Goal: Transaction & Acquisition: Book appointment/travel/reservation

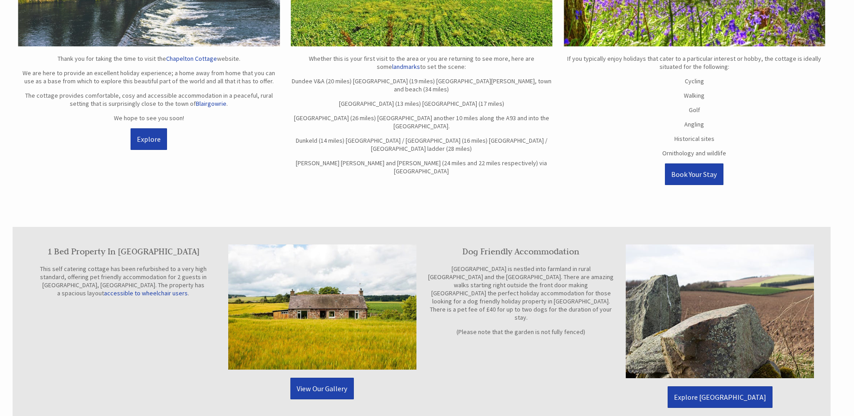
scroll to position [630, 0]
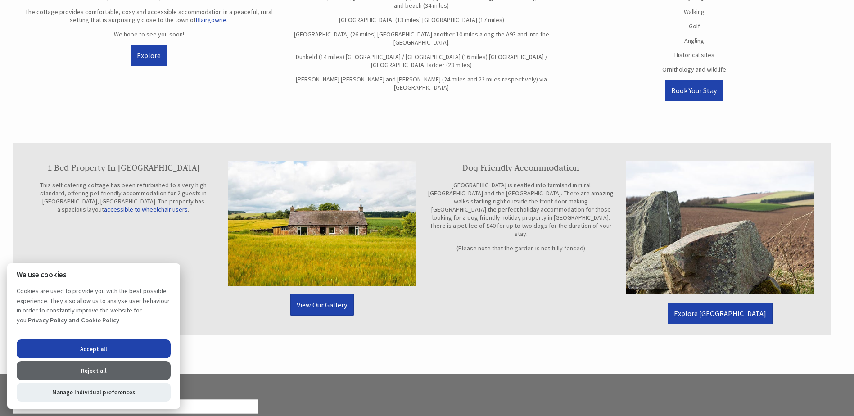
click at [131, 351] on button "Accept all" at bounding box center [94, 349] width 154 height 19
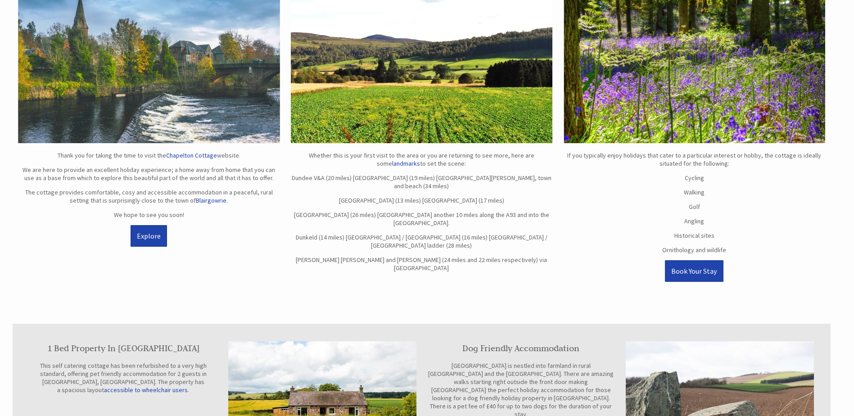
scroll to position [405, 0]
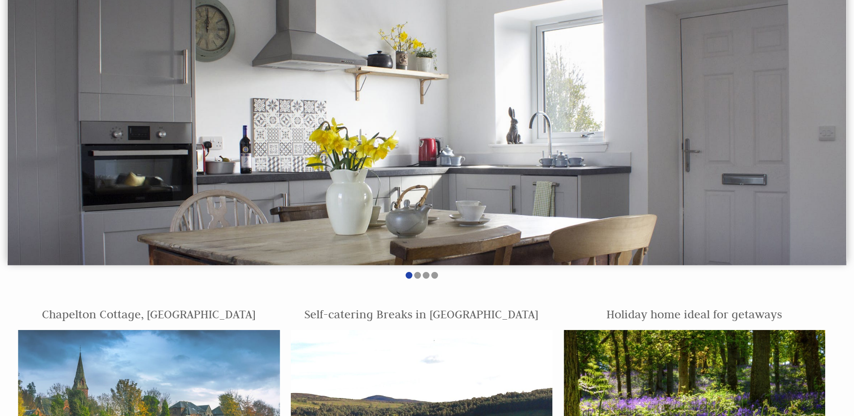
scroll to position [44, 0]
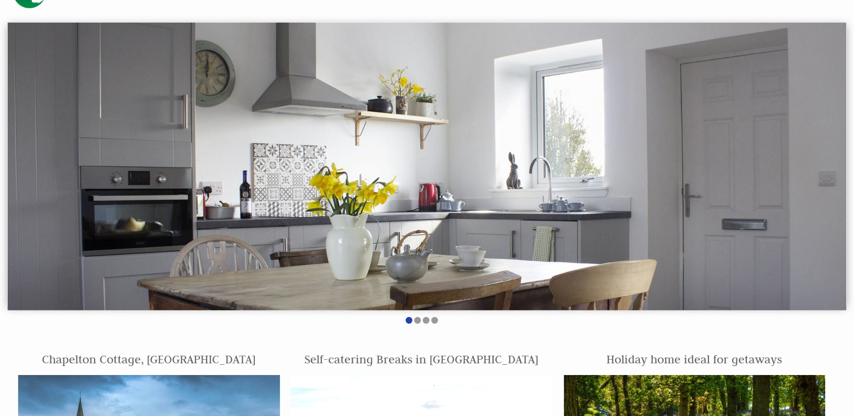
click at [830, 174] on img at bounding box center [427, 167] width 839 height 288
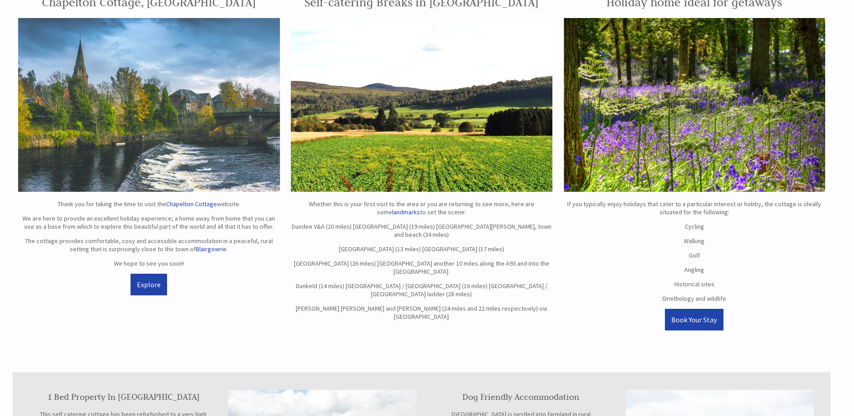
scroll to position [404, 0]
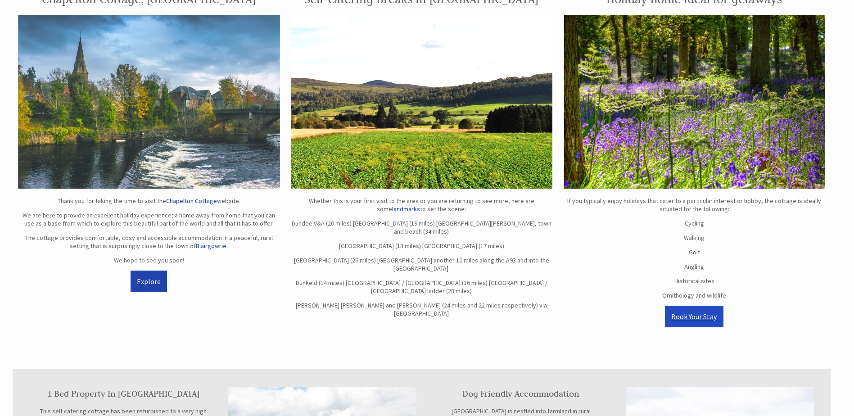
click at [691, 319] on link "Book Your Stay" at bounding box center [694, 317] width 59 height 22
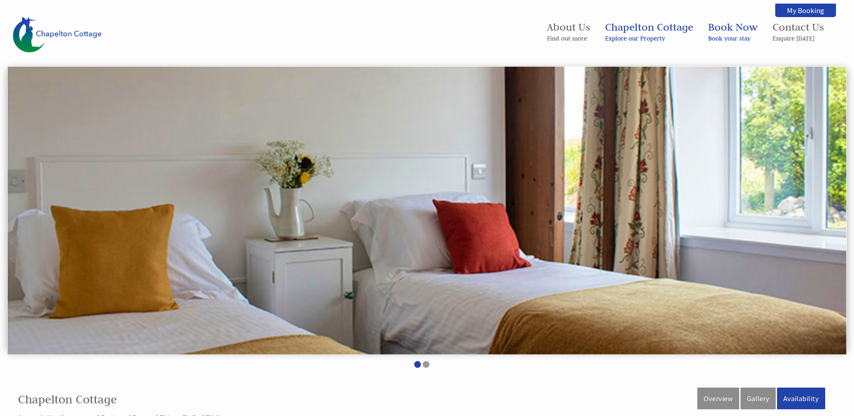
click at [634, 254] on img at bounding box center [427, 211] width 839 height 288
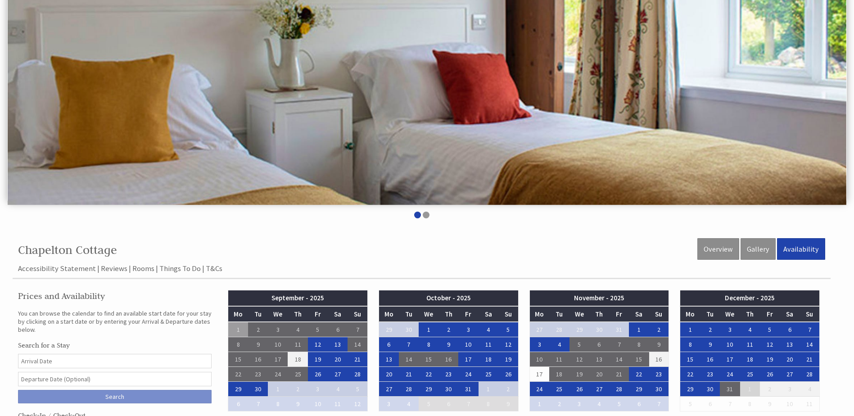
scroll to position [90, 0]
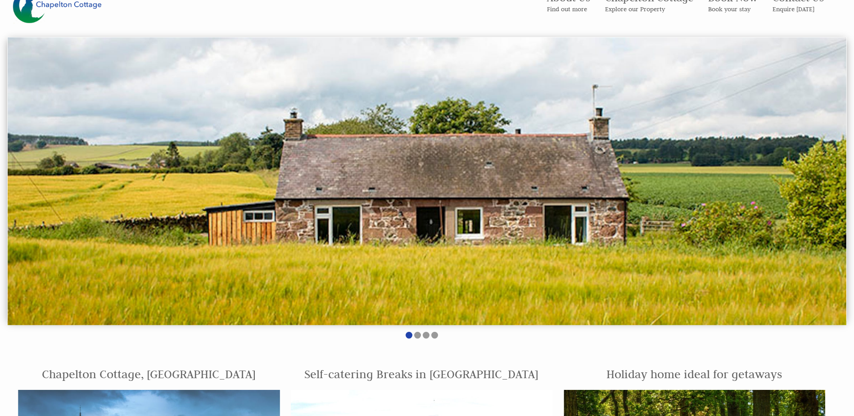
scroll to position [45, 0]
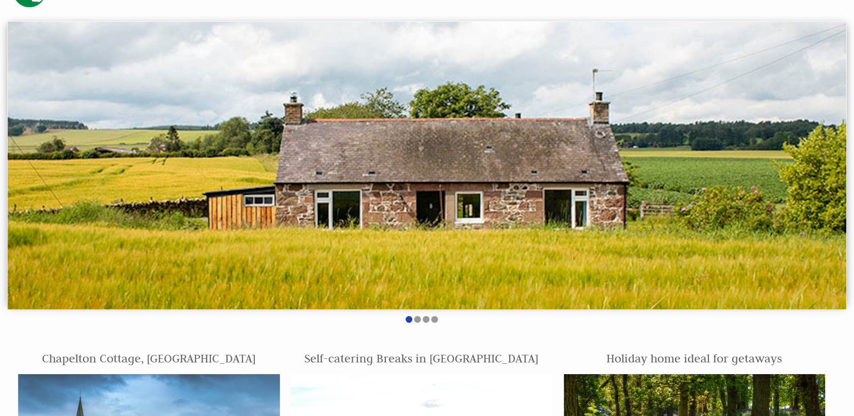
click at [653, 258] on img at bounding box center [427, 166] width 839 height 288
drag, startPoint x: 594, startPoint y: 250, endPoint x: 401, endPoint y: 235, distance: 193.3
click at [401, 235] on img at bounding box center [427, 166] width 839 height 288
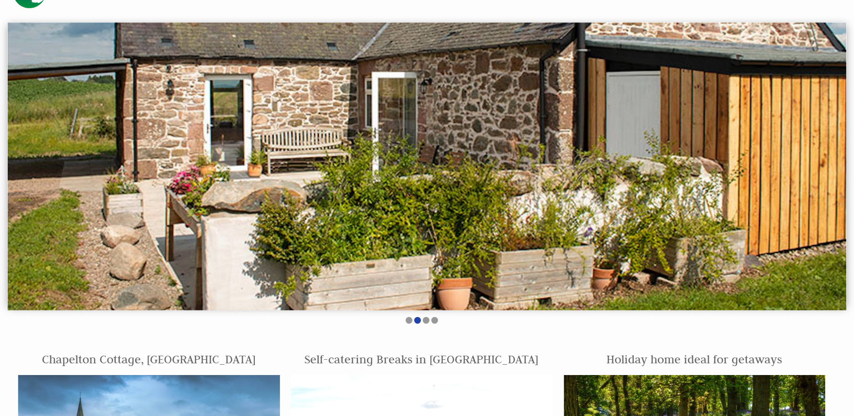
scroll to position [0, 0]
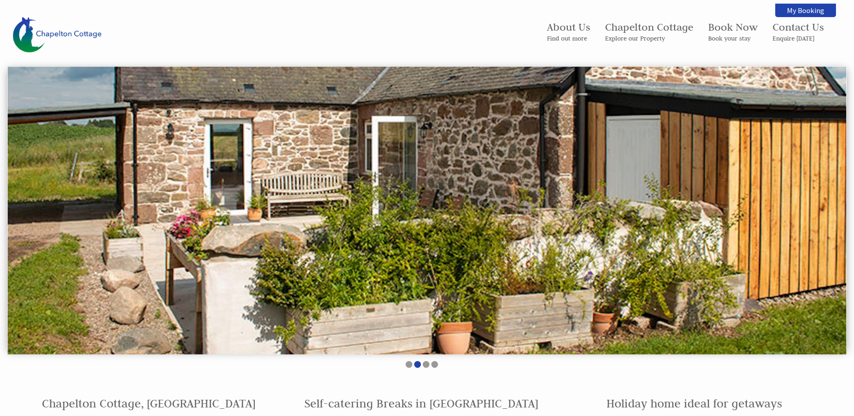
click at [671, 247] on img at bounding box center [427, 211] width 839 height 288
drag, startPoint x: 841, startPoint y: 195, endPoint x: 834, endPoint y: 196, distance: 7.2
click at [840, 195] on img at bounding box center [427, 211] width 839 height 288
drag, startPoint x: 798, startPoint y: 208, endPoint x: 764, endPoint y: 205, distance: 33.9
click at [794, 208] on img at bounding box center [427, 211] width 839 height 288
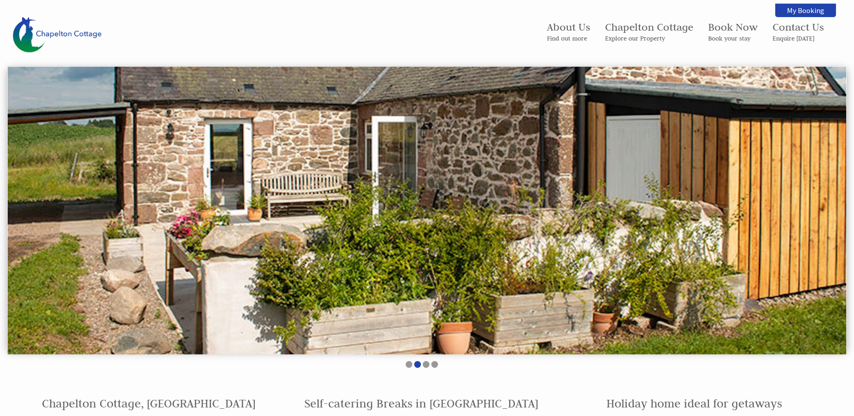
drag, startPoint x: 694, startPoint y: 239, endPoint x: 353, endPoint y: 238, distance: 341.4
click at [353, 238] on img at bounding box center [427, 211] width 839 height 288
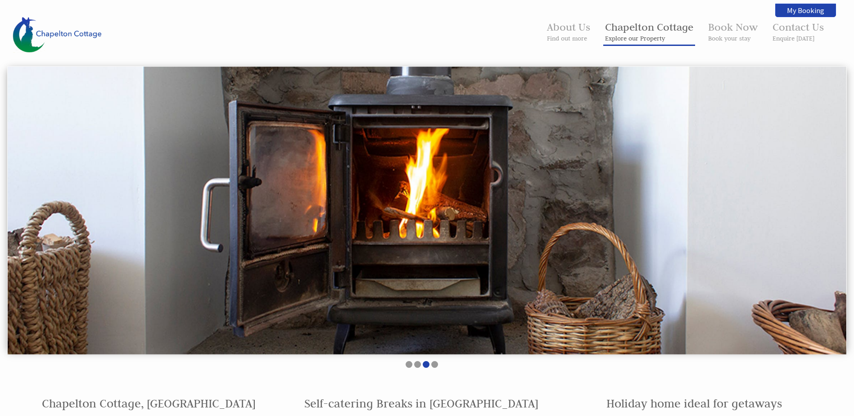
click at [639, 40] on small "Explore our Property" at bounding box center [649, 38] width 88 height 8
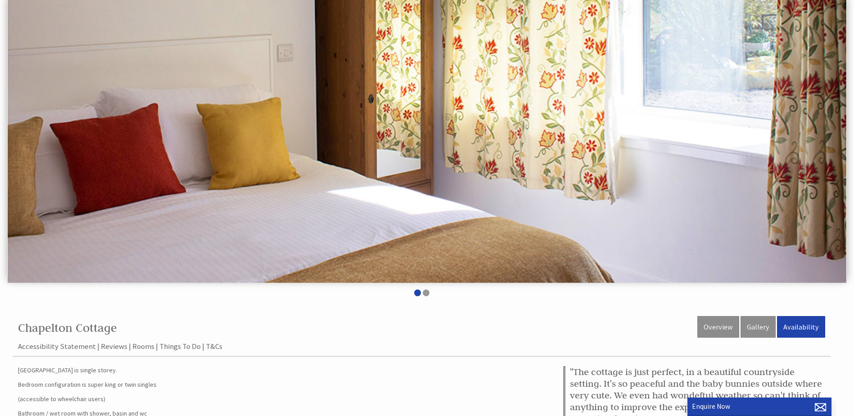
scroll to position [90, 0]
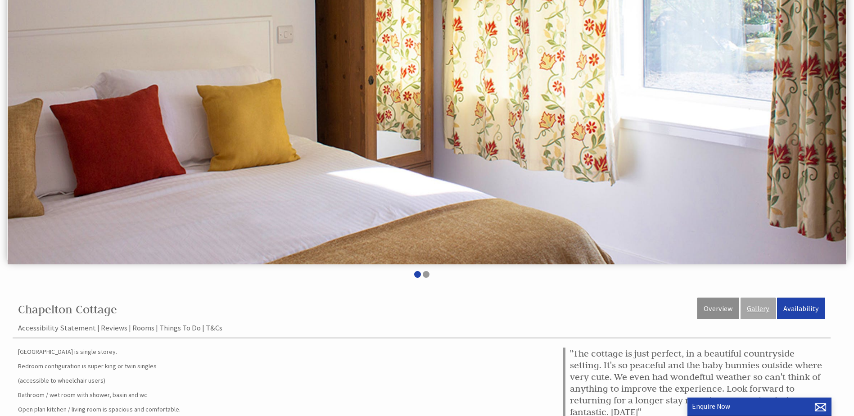
click at [762, 309] on link "Gallery" at bounding box center [758, 309] width 35 height 22
